Goal: Register for event/course

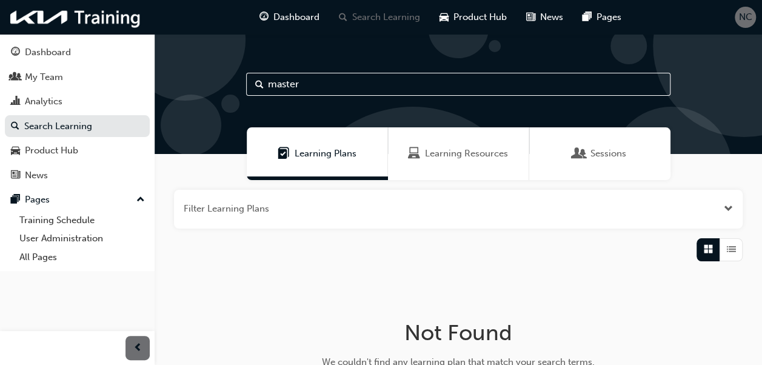
drag, startPoint x: 303, startPoint y: 82, endPoint x: 221, endPoint y: 79, distance: 82.0
click at [221, 79] on div "master" at bounding box center [459, 94] width 608 height 120
type input "ilt"
click at [471, 150] on span "Learning Resources" at bounding box center [466, 154] width 83 height 14
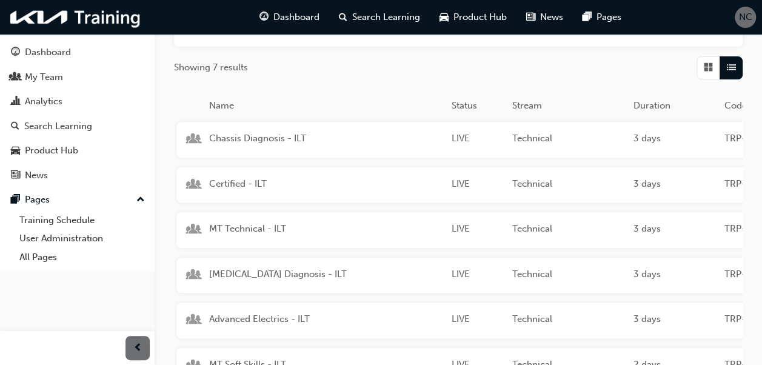
scroll to position [243, 0]
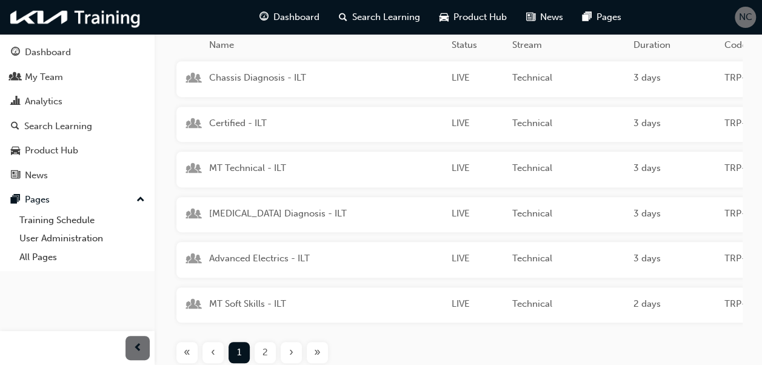
click at [294, 207] on span "[MEDICAL_DATA] Diagnosis - ILT" at bounding box center [325, 214] width 233 height 14
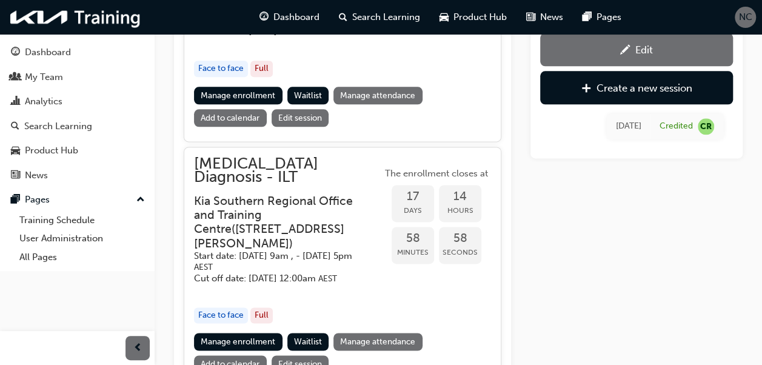
scroll to position [616, 0]
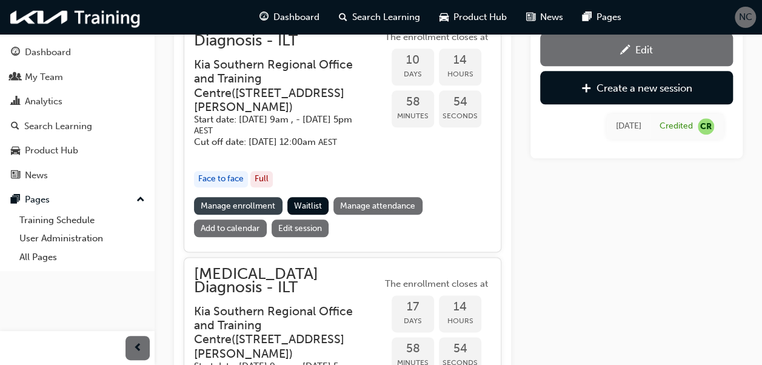
click at [252, 215] on link "Manage enrollment" at bounding box center [238, 206] width 89 height 18
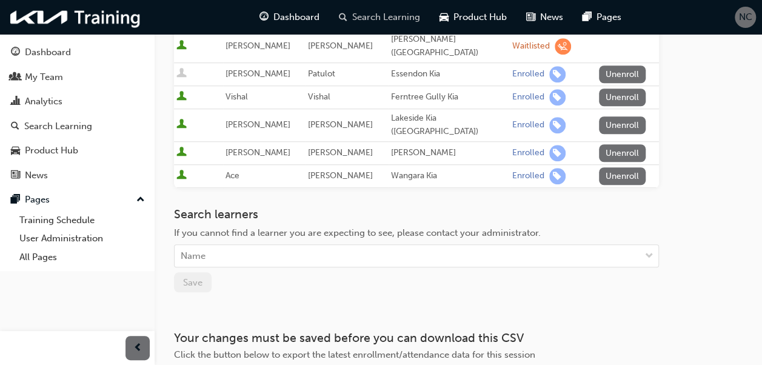
scroll to position [425, 0]
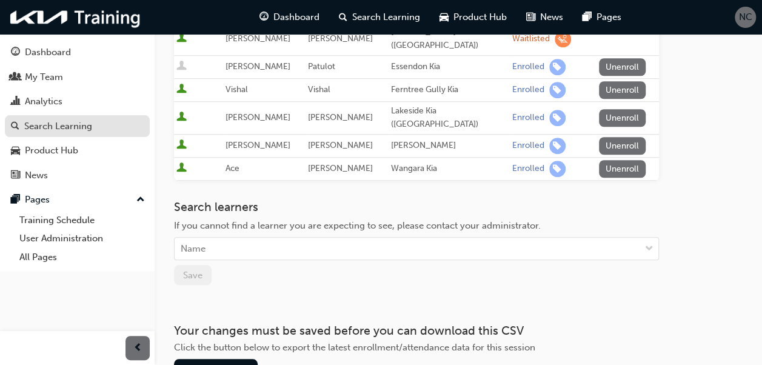
click at [72, 128] on div "Search Learning" at bounding box center [58, 126] width 68 height 14
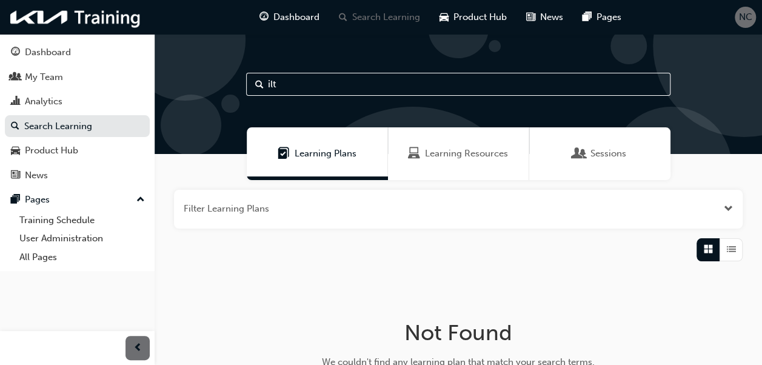
click at [450, 148] on span "Learning Resources" at bounding box center [466, 154] width 83 height 14
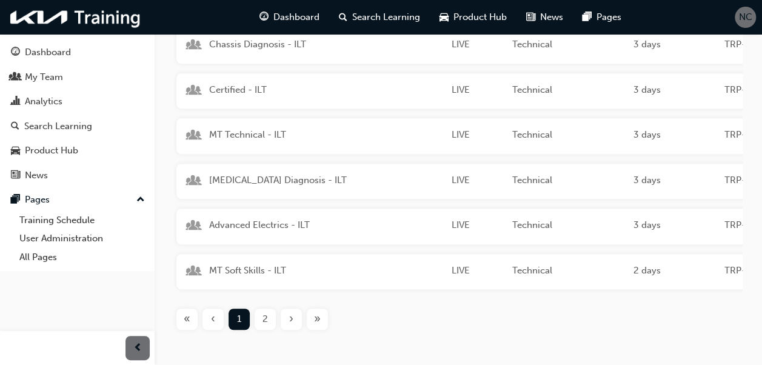
scroll to position [303, 0]
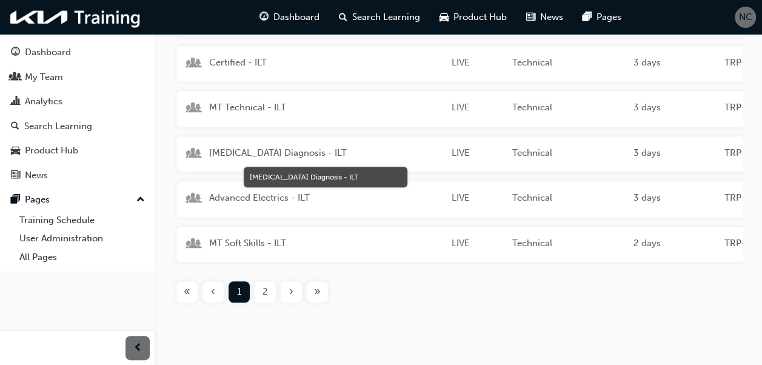
click at [284, 148] on span "[MEDICAL_DATA] Diagnosis - ILT" at bounding box center [325, 153] width 233 height 14
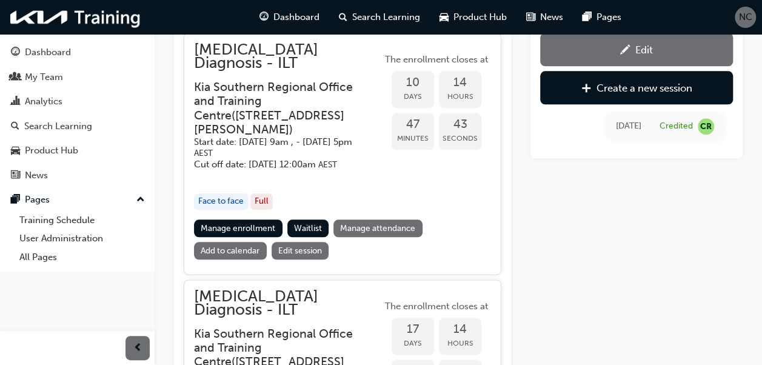
scroll to position [625, 0]
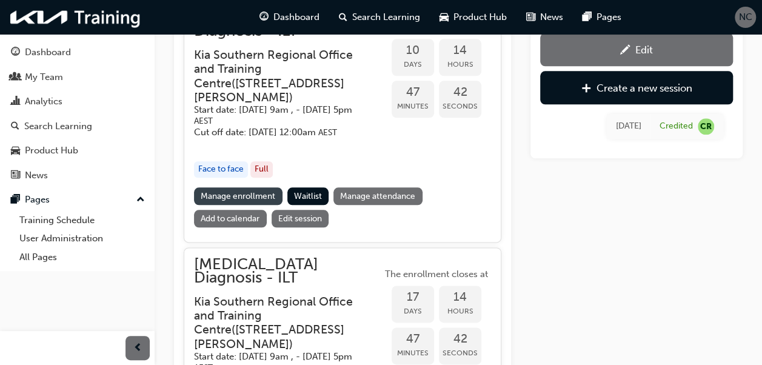
click at [222, 203] on link "Manage enrollment" at bounding box center [238, 196] width 89 height 18
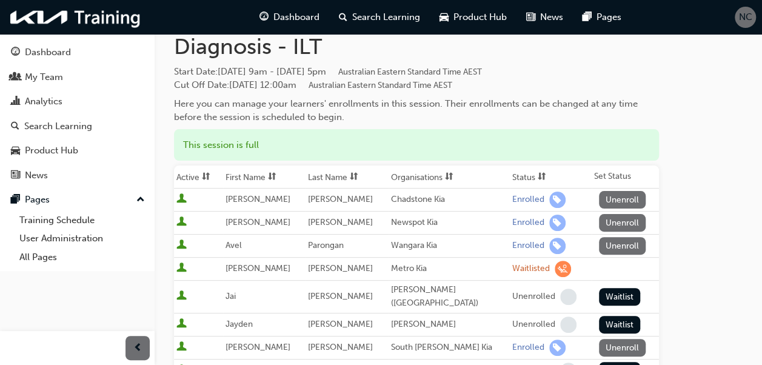
scroll to position [61, 0]
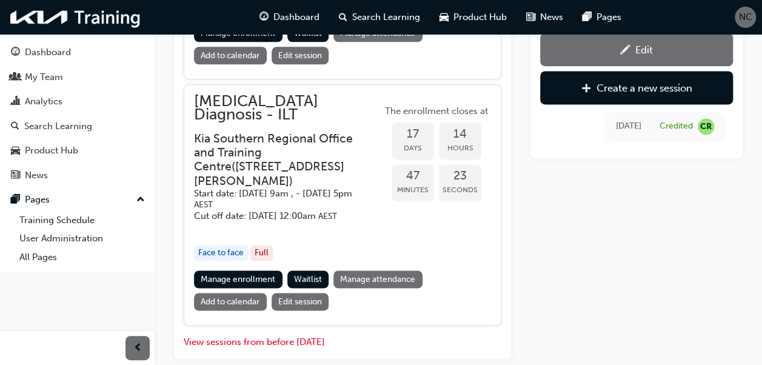
scroll to position [807, 0]
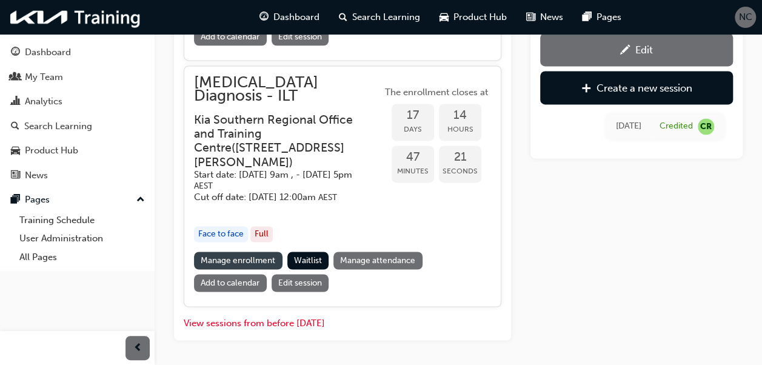
click at [264, 269] on link "Manage enrollment" at bounding box center [238, 261] width 89 height 18
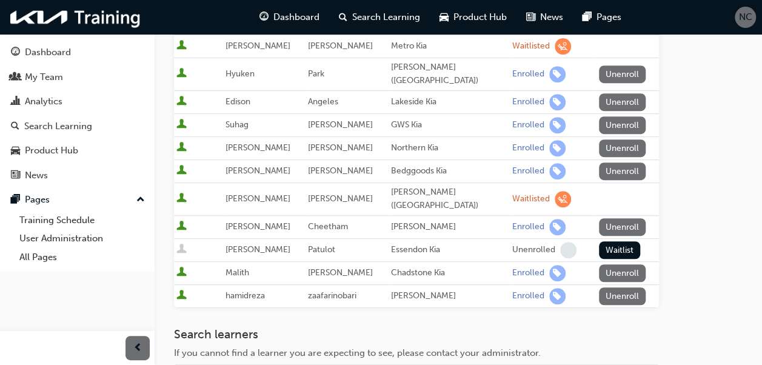
scroll to position [243, 0]
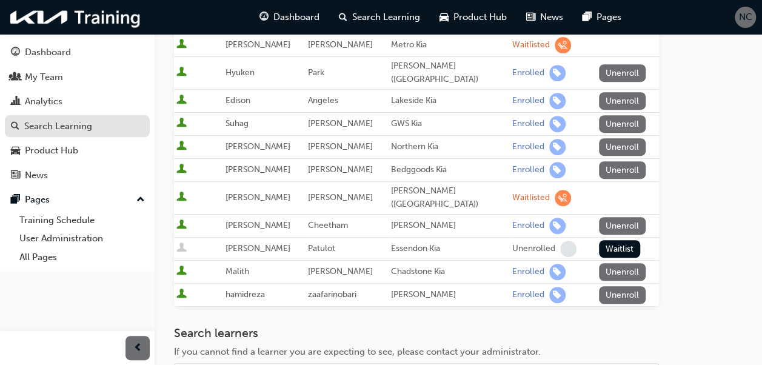
click at [89, 127] on div "Search Learning" at bounding box center [58, 126] width 68 height 14
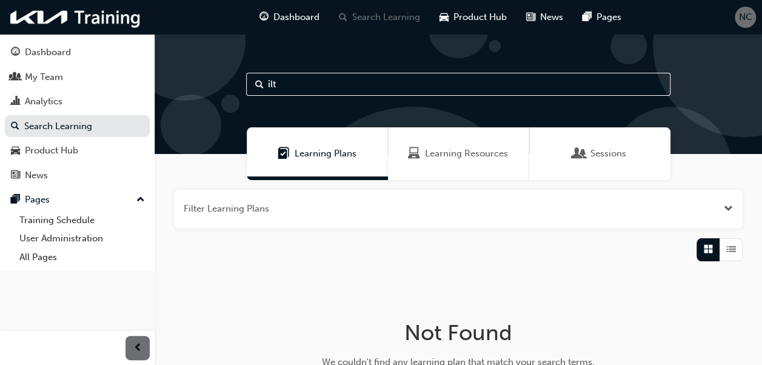
click at [439, 153] on span "Learning Resources" at bounding box center [466, 154] width 83 height 14
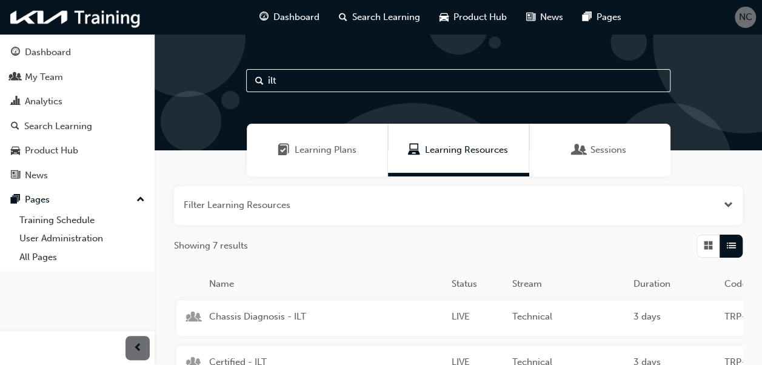
scroll to position [182, 0]
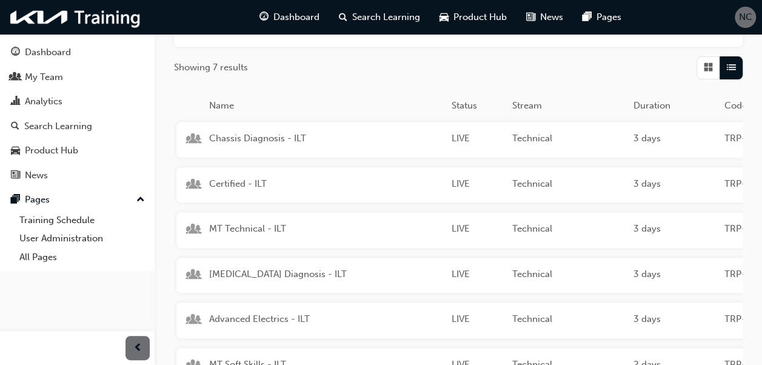
click at [247, 130] on div "Chassis Diagnosis - ILT LIVE Technical 3 days TRP-LVL3-CHD The Chassis Expert f…" at bounding box center [635, 140] width 917 height 36
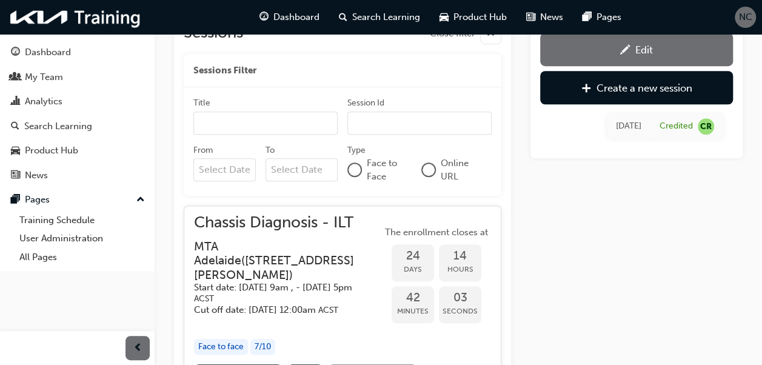
scroll to position [499, 0]
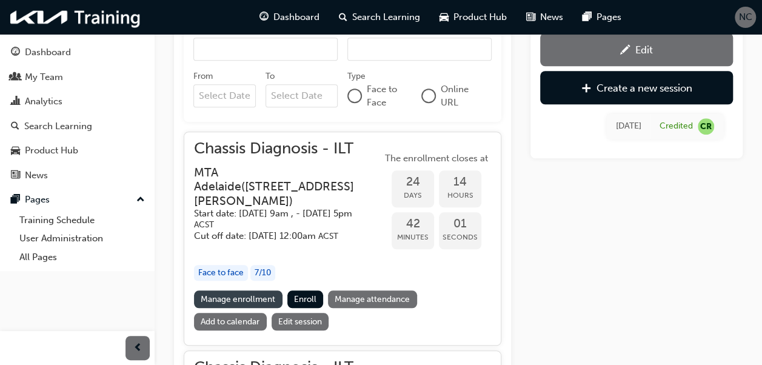
click at [242, 296] on link "Manage enrollment" at bounding box center [238, 300] width 89 height 18
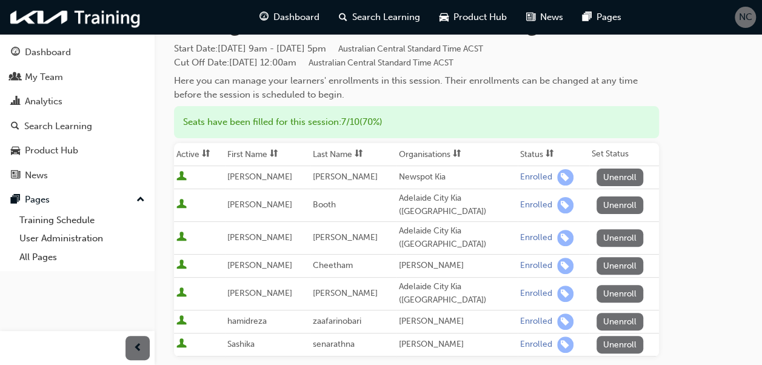
scroll to position [61, 0]
